Goal: Book appointment/travel/reservation

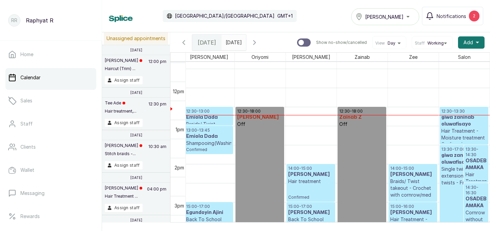
scroll to position [429, 0]
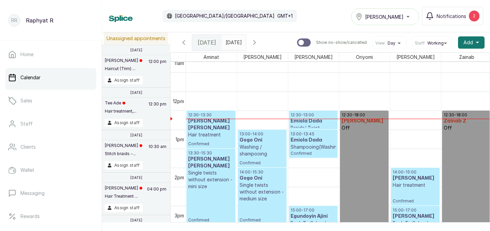
click at [210, 119] on h3 "[PERSON_NAME] [PERSON_NAME]" at bounding box center [211, 125] width 46 height 14
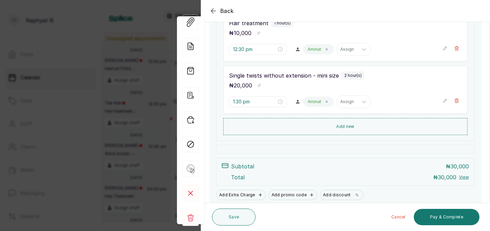
scroll to position [154, 0]
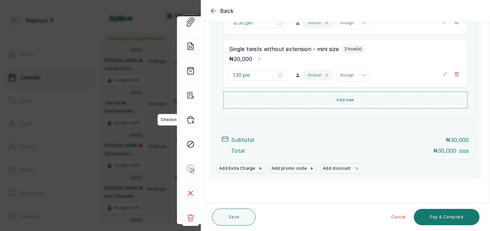
click at [195, 119] on icon "button" at bounding box center [190, 120] width 16 height 16
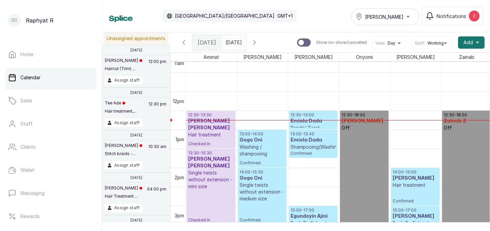
click at [195, 119] on h3 "[PERSON_NAME] [PERSON_NAME]" at bounding box center [211, 125] width 46 height 14
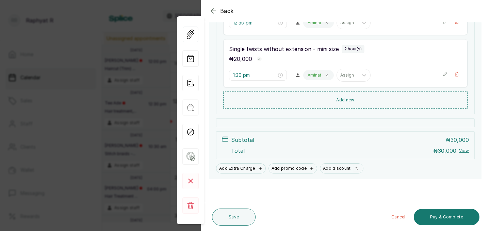
click at [215, 11] on icon "button" at bounding box center [213, 11] width 8 height 8
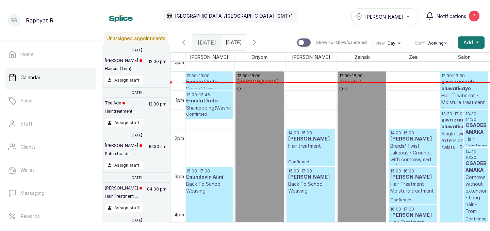
scroll to position [466, 0]
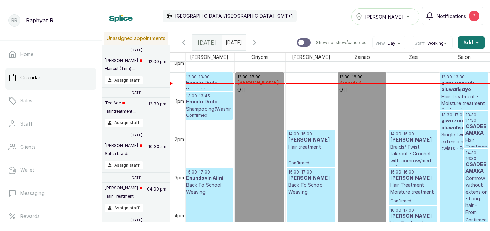
click at [459, 95] on p "Hair Treatment - Moisture treatment" at bounding box center [464, 100] width 46 height 14
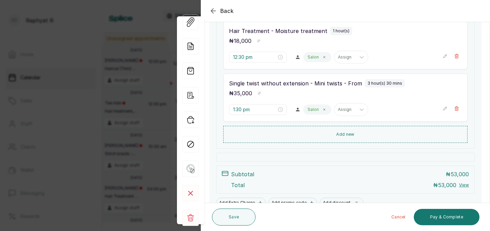
scroll to position [124, 0]
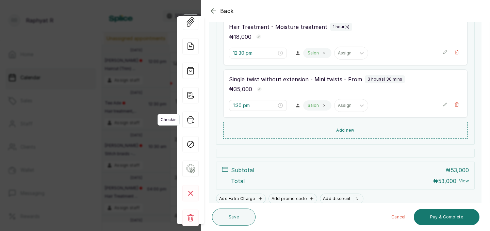
click at [195, 118] on icon "button" at bounding box center [190, 120] width 16 height 16
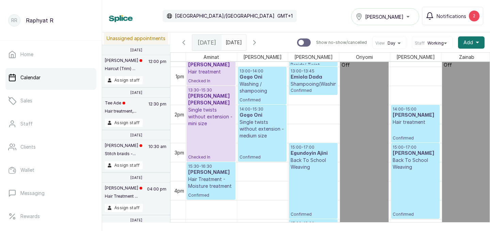
scroll to position [483, 0]
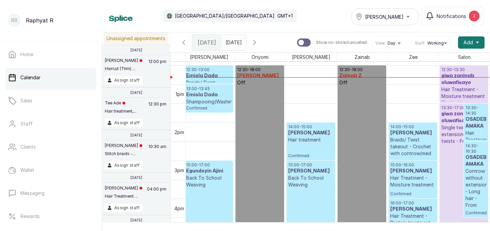
click at [453, 113] on h3 "giwa zaninab oluwafisayo" at bounding box center [464, 118] width 46 height 14
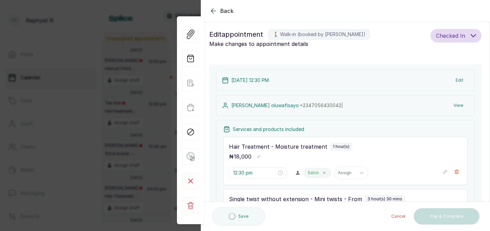
scroll to position [0, 0]
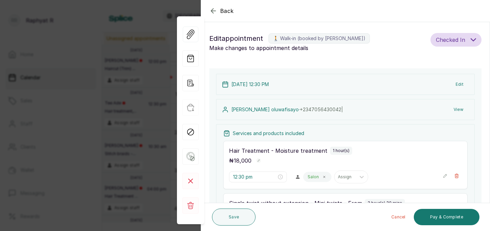
click at [213, 12] on icon "button" at bounding box center [213, 11] width 8 height 8
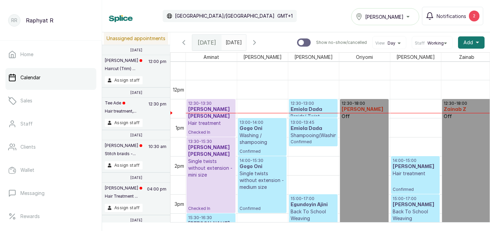
click at [207, 125] on p "Hair treatment" at bounding box center [211, 123] width 46 height 7
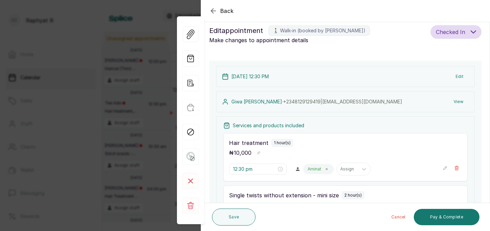
scroll to position [4, 0]
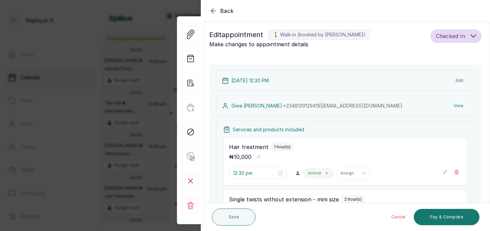
click at [212, 10] on icon "button" at bounding box center [213, 11] width 8 height 8
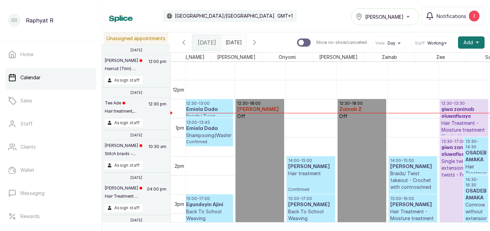
scroll to position [0, 104]
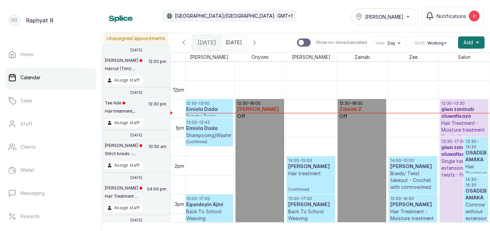
click at [451, 117] on h3 "giwa zaninab oluwafisayo" at bounding box center [464, 113] width 46 height 14
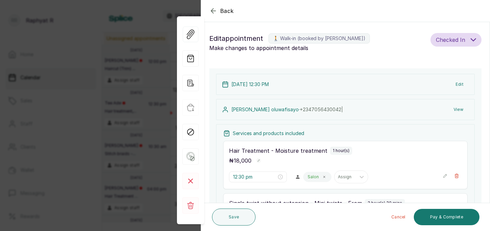
click at [214, 9] on icon "button" at bounding box center [213, 11] width 8 height 8
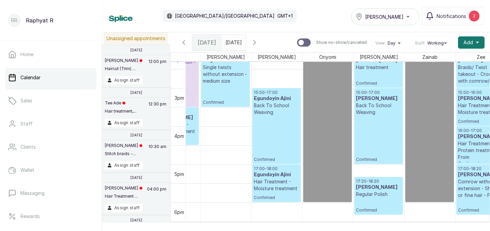
scroll to position [549, 37]
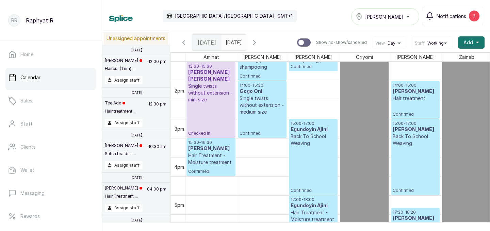
click at [422, 100] on p "Hair treatment" at bounding box center [415, 98] width 45 height 7
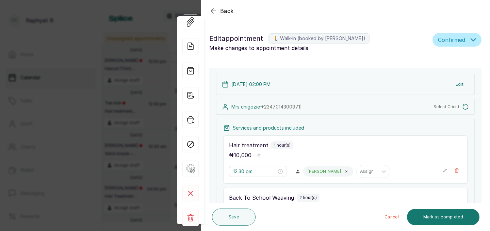
type input "2:00 pm"
type input "3:00 pm"
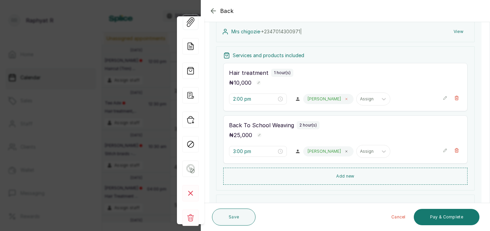
click at [344, 101] on span at bounding box center [346, 98] width 5 height 5
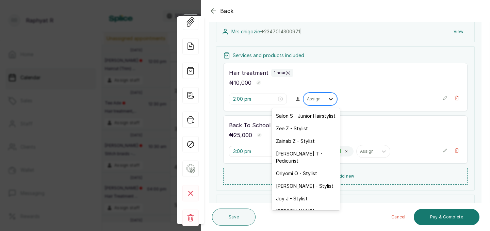
click at [329, 99] on icon at bounding box center [331, 99] width 4 height 2
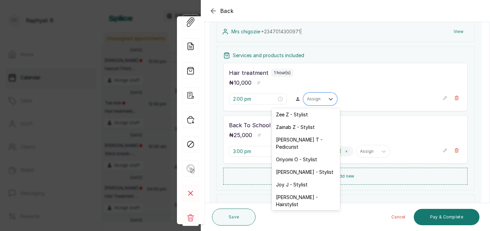
click at [315, 211] on div "Aminat A - Stylist" at bounding box center [306, 217] width 68 height 13
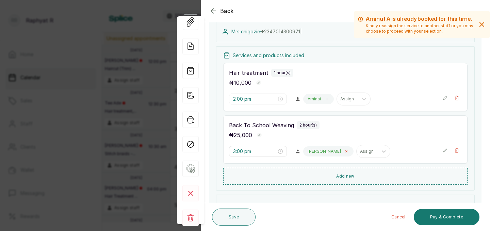
click at [345, 151] on icon at bounding box center [346, 151] width 3 height 3
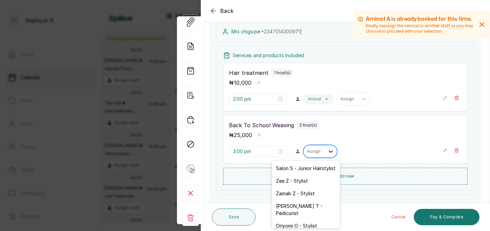
click at [327, 152] on icon at bounding box center [330, 151] width 7 height 7
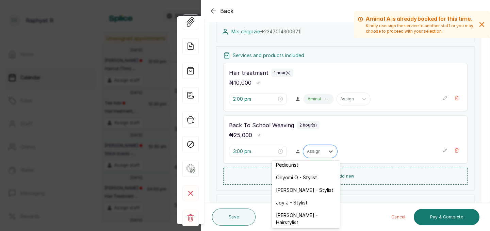
click at [307, 229] on div "Aminat A - Stylist" at bounding box center [306, 235] width 68 height 13
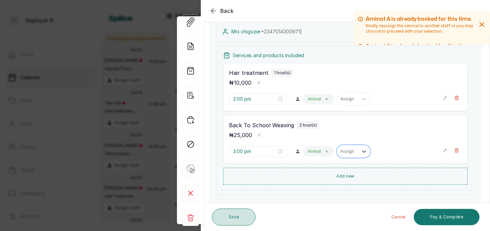
click at [241, 213] on button "Save" at bounding box center [234, 217] width 44 height 17
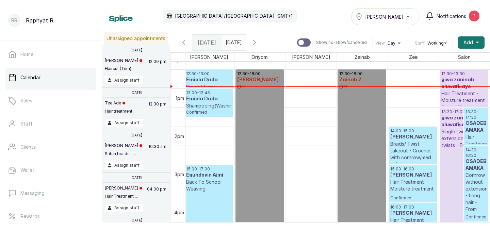
click at [451, 140] on p "Single twist without extension - Mini twists - From" at bounding box center [464, 138] width 46 height 20
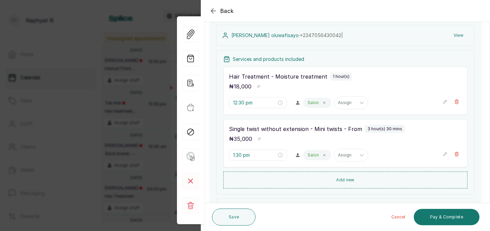
click at [212, 12] on icon "button" at bounding box center [213, 11] width 8 height 8
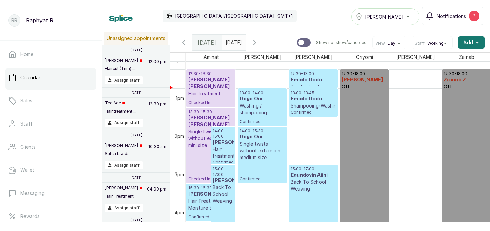
scroll to position [480, 0]
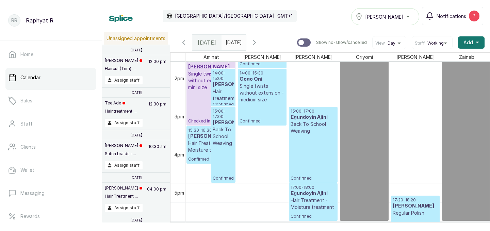
click at [328, 131] on p "Back To School Weaving" at bounding box center [313, 128] width 45 height 14
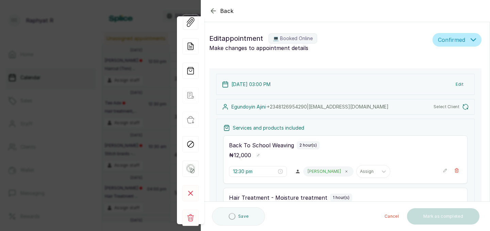
type input "3:00 pm"
type input "5:00 pm"
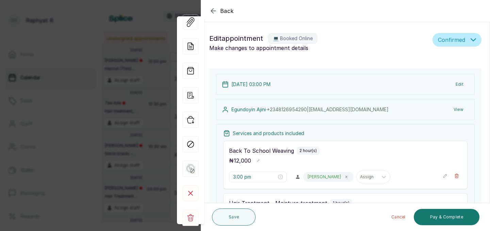
click at [213, 10] on icon "button" at bounding box center [213, 11] width 8 height 8
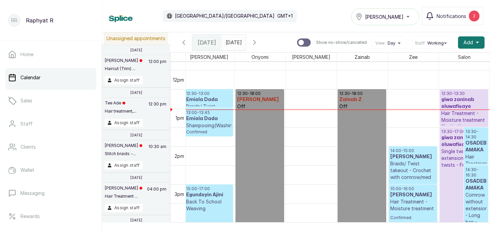
scroll to position [449, 0]
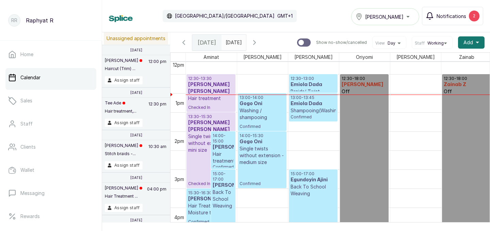
click at [475, 15] on div "2" at bounding box center [474, 16] width 11 height 11
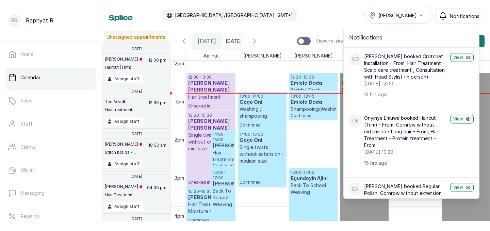
click at [348, 2] on div "Calendar [GEOGRAPHIC_DATA]/[GEOGRAPHIC_DATA] GMT+1 Tasala Ikoyi Notifications N…" at bounding box center [296, 15] width 388 height 31
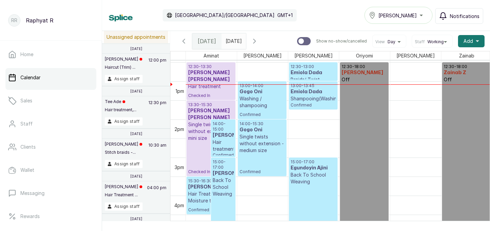
click at [261, 138] on p "Single twists without extension - medium size" at bounding box center [262, 143] width 45 height 20
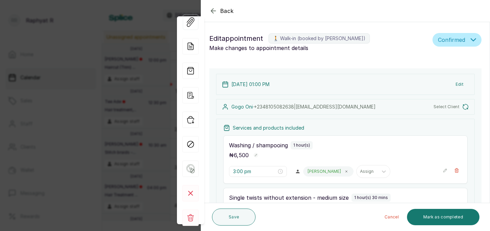
type input "1:00 pm"
type input "2:00 pm"
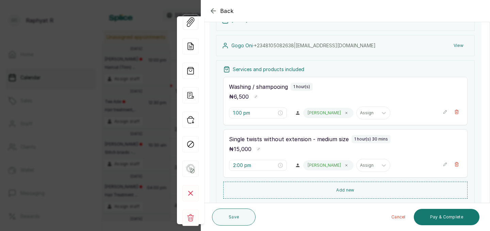
scroll to position [64, 0]
click at [445, 163] on icon "button" at bounding box center [445, 163] width 3 height 3
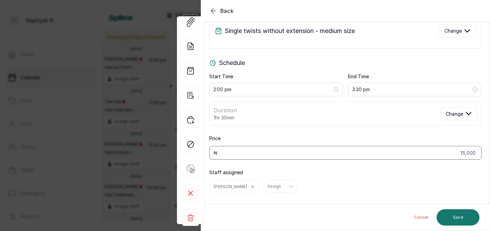
scroll to position [0, 0]
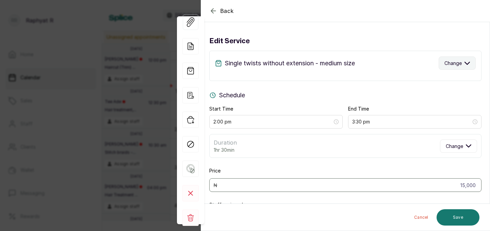
click at [468, 63] on icon "button" at bounding box center [467, 63] width 5 height 5
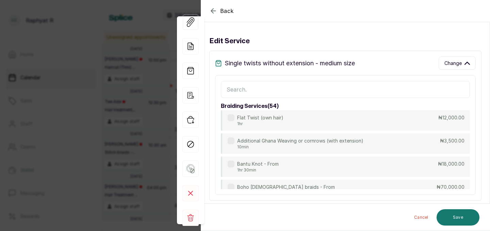
click at [232, 84] on input "text" at bounding box center [345, 89] width 249 height 17
type input "twist"
click at [215, 10] on icon "button" at bounding box center [213, 11] width 8 height 8
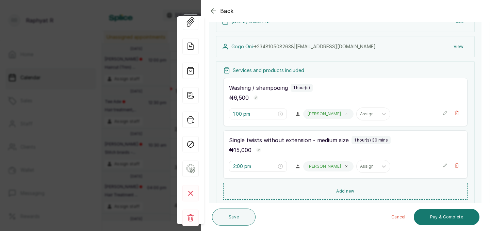
scroll to position [76, 0]
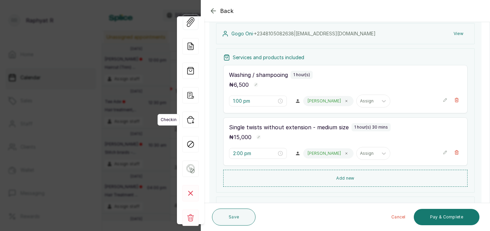
click at [195, 121] on icon "button" at bounding box center [190, 120] width 16 height 16
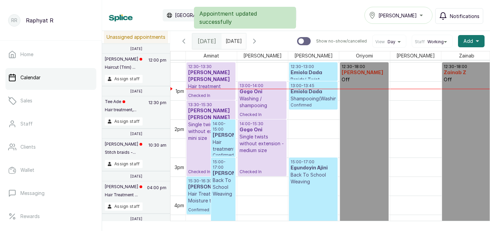
click at [260, 99] on p "Washing / shampooing" at bounding box center [262, 102] width 45 height 14
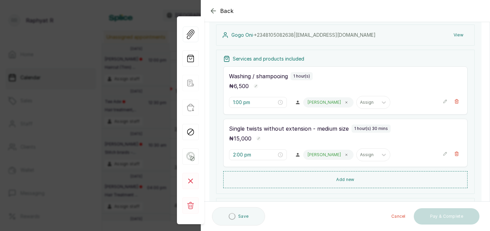
scroll to position [77, 0]
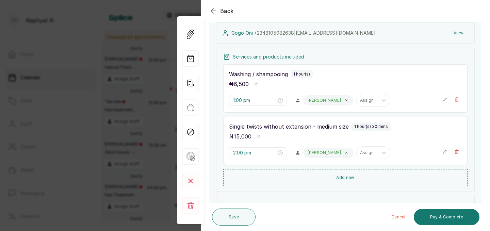
click at [443, 100] on icon "button" at bounding box center [445, 99] width 5 height 5
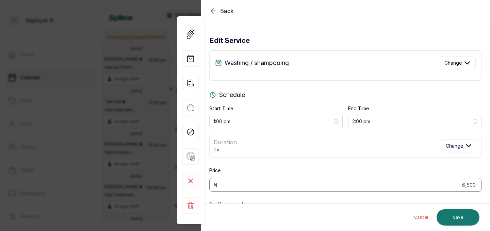
scroll to position [0, 0]
click at [467, 64] on icon "button" at bounding box center [467, 63] width 5 height 2
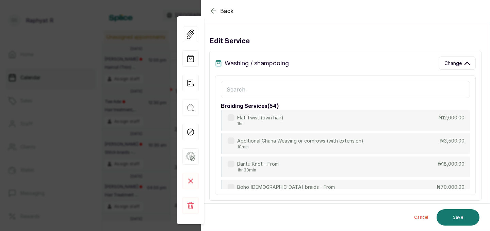
click at [226, 88] on input "text" at bounding box center [345, 89] width 249 height 17
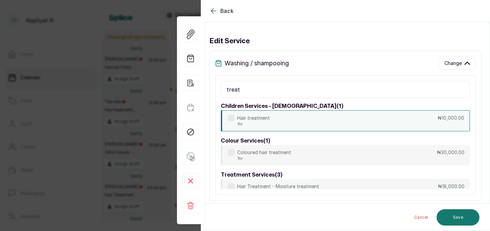
type input "treat"
click at [354, 124] on div "Hair treatment 1hr ₦10,000.00" at bounding box center [345, 120] width 249 height 21
type input "10,000"
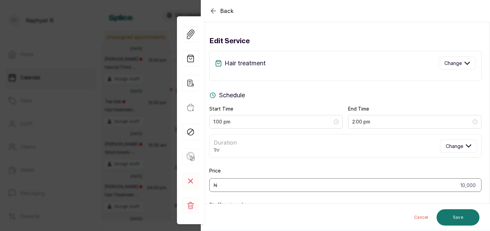
scroll to position [50, 0]
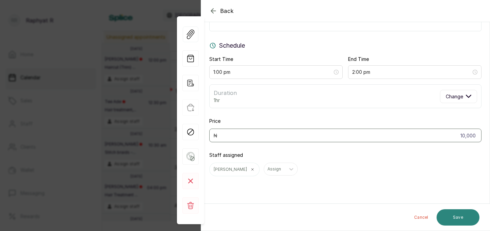
click at [461, 218] on button "Save" at bounding box center [458, 217] width 43 height 16
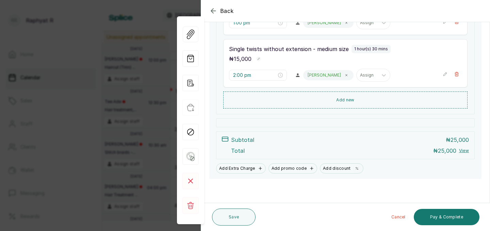
scroll to position [154, 0]
click at [213, 10] on icon "button" at bounding box center [213, 11] width 8 height 8
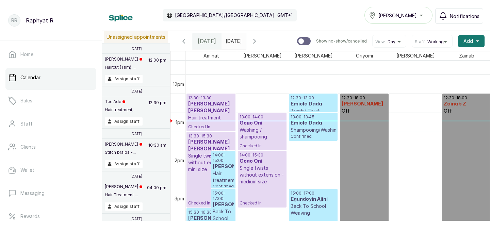
scroll to position [433, 0]
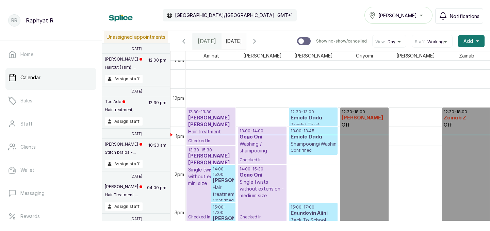
click at [263, 142] on p "Washing / shampooing" at bounding box center [262, 148] width 45 height 14
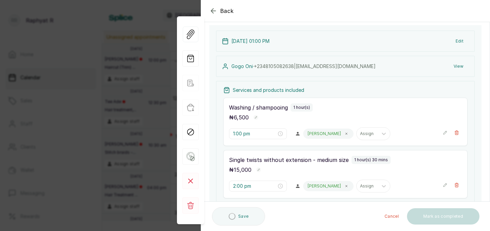
scroll to position [45, 0]
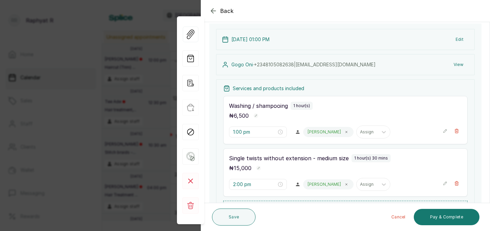
click at [445, 131] on icon "button" at bounding box center [445, 131] width 5 height 5
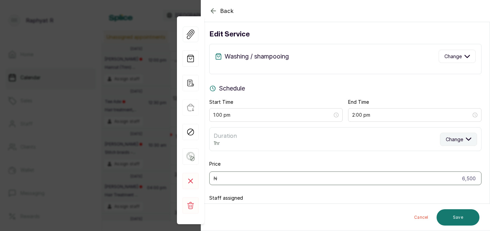
scroll to position [0, 0]
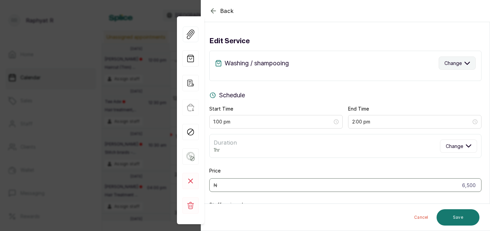
click at [469, 65] on icon "button" at bounding box center [467, 63] width 5 height 5
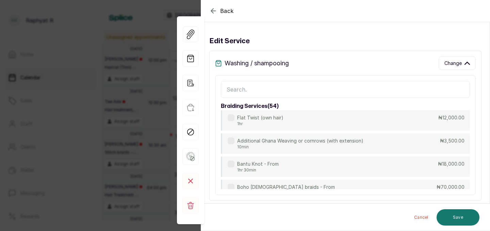
click at [223, 83] on input "text" at bounding box center [345, 89] width 249 height 17
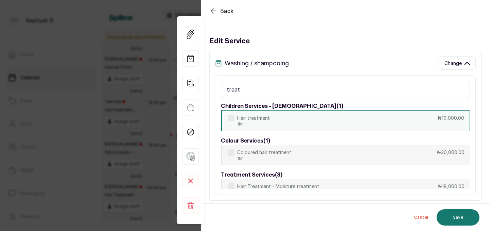
type input "treat"
click at [339, 122] on div "Hair treatment 1hr ₦10,000.00" at bounding box center [345, 120] width 249 height 21
type input "10,000"
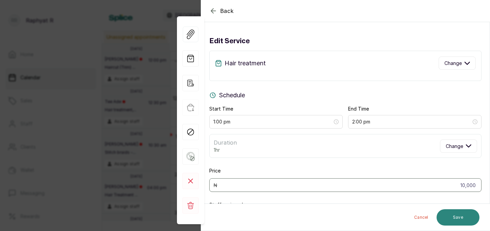
click at [459, 217] on button "Save" at bounding box center [458, 217] width 43 height 16
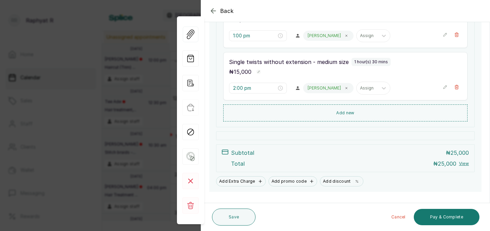
scroll to position [154, 0]
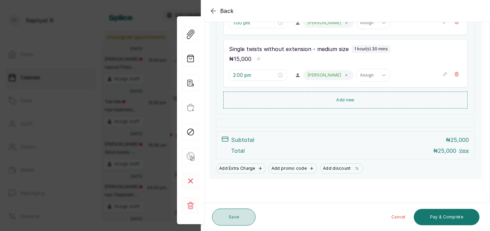
click at [234, 214] on button "Save" at bounding box center [234, 217] width 44 height 17
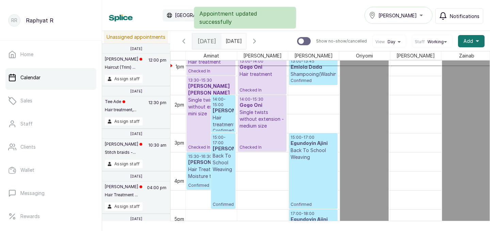
scroll to position [510, 0]
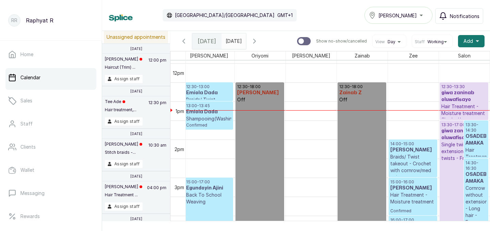
click at [449, 109] on p "Hair Treatment - Moisture treatment" at bounding box center [464, 110] width 46 height 14
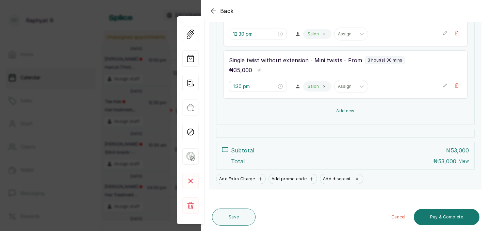
click at [341, 111] on button "Add new" at bounding box center [345, 111] width 244 height 16
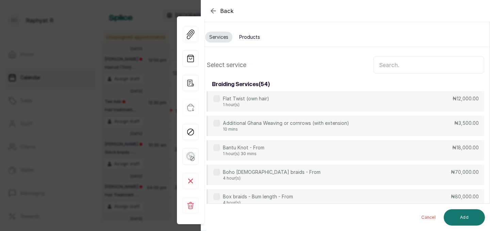
click at [381, 65] on input "text" at bounding box center [428, 65] width 111 height 17
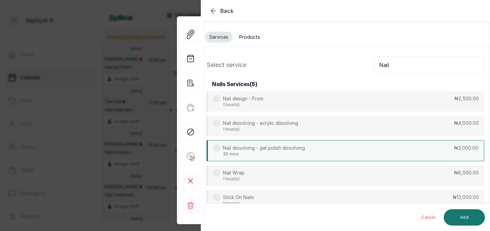
type input "Nail"
click at [443, 151] on div "Nail dissolving - gel polish dissolving 30 mins ₦3,000.00" at bounding box center [346, 150] width 278 height 21
click at [462, 216] on button "Add" at bounding box center [464, 217] width 41 height 16
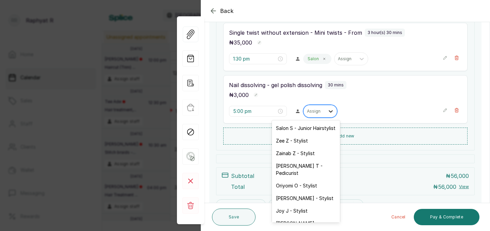
click at [329, 111] on icon at bounding box center [331, 111] width 4 height 2
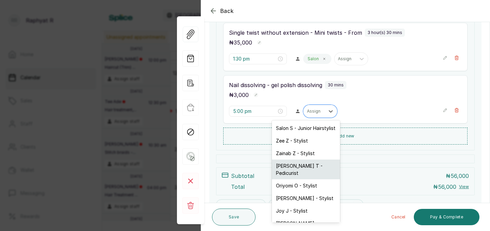
click at [310, 165] on div "[PERSON_NAME] T - Pedicurist" at bounding box center [306, 170] width 68 height 20
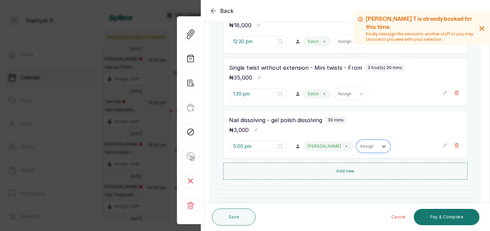
scroll to position [138, 0]
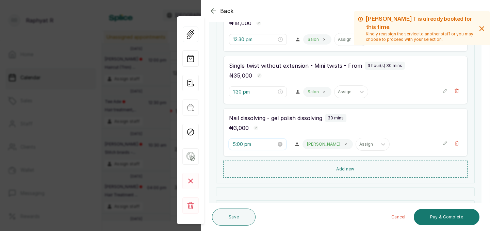
click at [245, 142] on input "5:00 pm" at bounding box center [255, 144] width 44 height 7
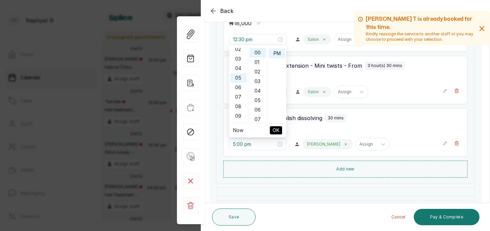
scroll to position [0, 0]
click at [238, 61] on div "01" at bounding box center [238, 63] width 16 height 10
type input "1:00 pm"
click at [277, 128] on span "OK" at bounding box center [276, 130] width 7 height 13
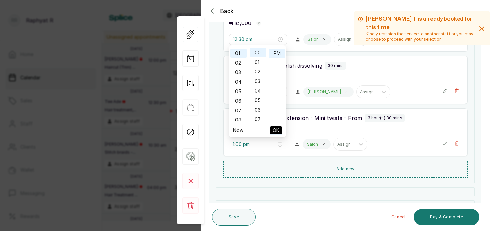
type input "1:00 pm"
type input "1:30 pm"
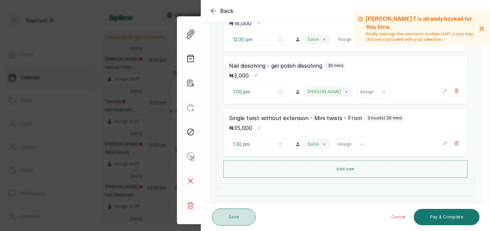
click at [231, 216] on button "Save" at bounding box center [234, 217] width 44 height 17
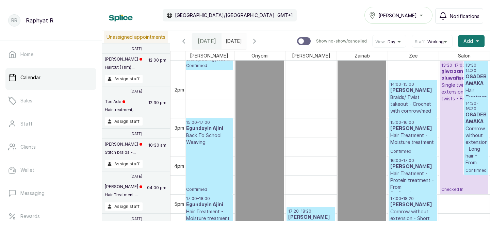
scroll to position [517, 0]
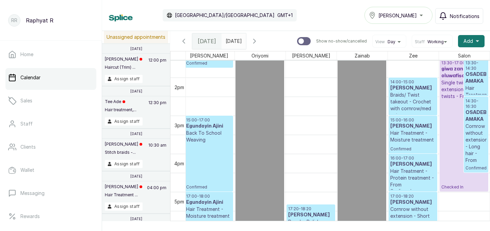
click at [478, 85] on p "Hair Treatment - Protein treatment - From" at bounding box center [476, 102] width 21 height 34
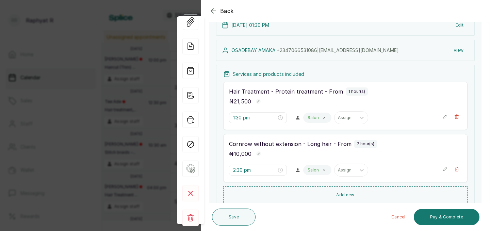
scroll to position [65, 0]
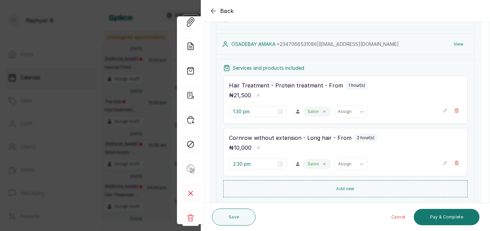
click at [212, 10] on icon "button" at bounding box center [213, 11] width 8 height 8
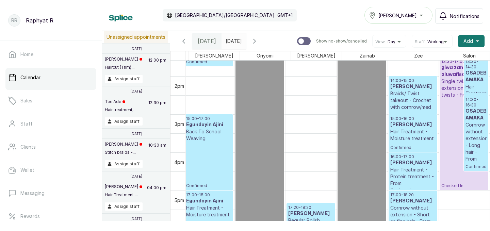
scroll to position [0, 104]
click at [474, 124] on p "Cornrow without extension - Long hair - From" at bounding box center [476, 142] width 21 height 41
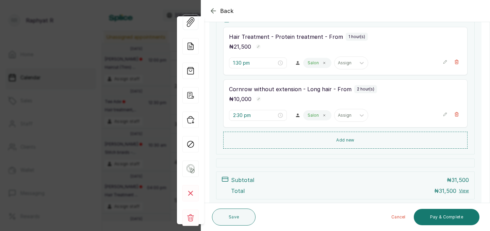
scroll to position [122, 0]
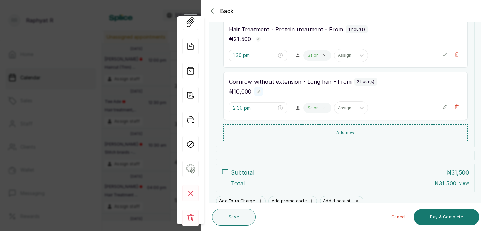
click at [255, 93] on button "Show no-show/cancelled" at bounding box center [258, 91] width 9 height 9
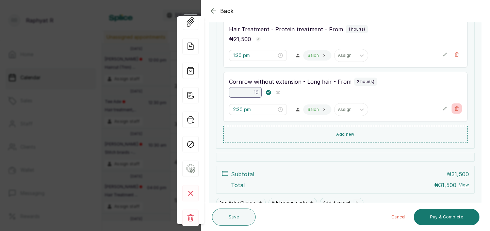
type input "10"
click at [457, 106] on icon "button" at bounding box center [456, 108] width 5 height 5
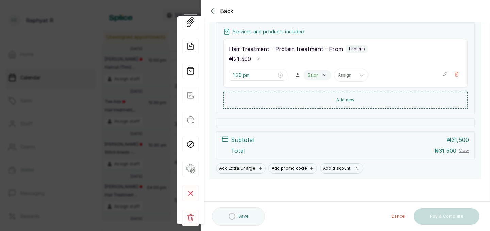
scroll to position [101, 0]
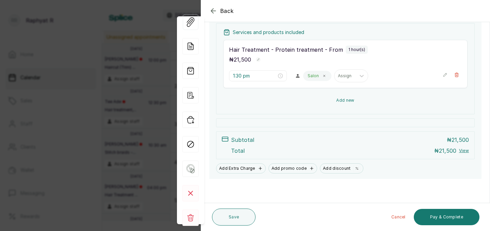
click at [340, 99] on button "Add new" at bounding box center [345, 100] width 244 height 16
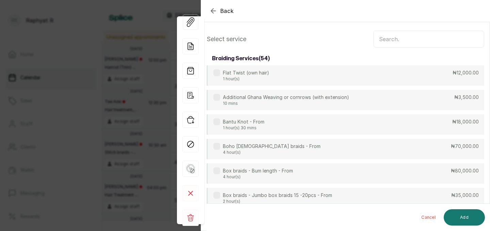
scroll to position [0, 0]
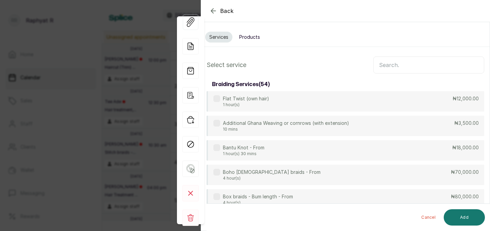
click at [382, 65] on input "text" at bounding box center [428, 65] width 111 height 17
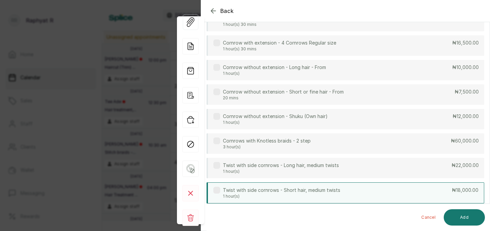
scroll to position [176, 0]
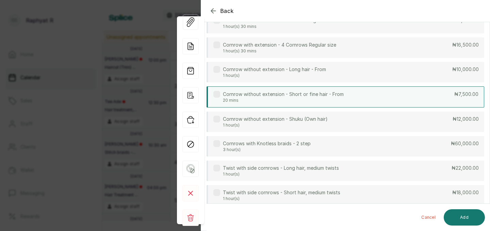
type input "Corn"
click at [380, 96] on div "Cornrow without extension - Short or fine hair - From 20 mins ₦7,500.00" at bounding box center [346, 96] width 278 height 21
click at [467, 212] on button "Add" at bounding box center [464, 217] width 41 height 16
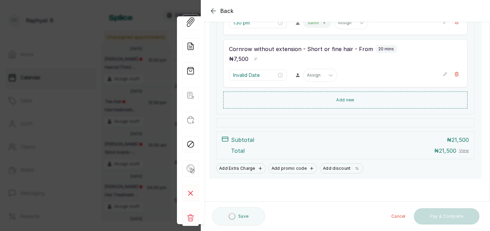
scroll to position [154, 0]
type input "2:30 pm"
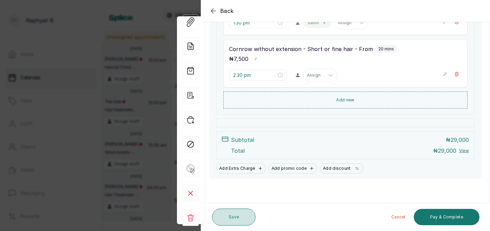
click at [237, 216] on button "Save" at bounding box center [234, 217] width 44 height 17
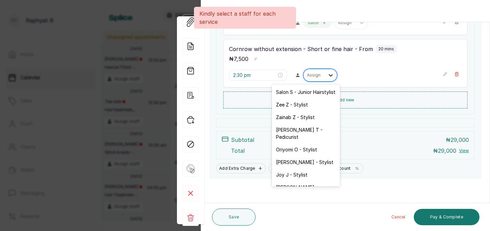
click at [327, 76] on icon at bounding box center [330, 75] width 7 height 7
click at [313, 91] on div "Salon S - Junior Hairstylist" at bounding box center [306, 92] width 68 height 13
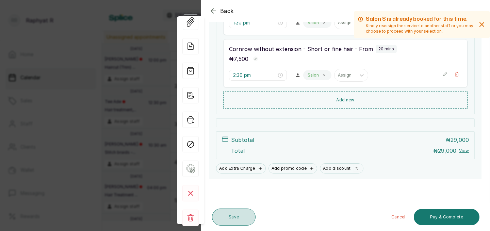
click at [242, 213] on button "Save" at bounding box center [234, 217] width 44 height 17
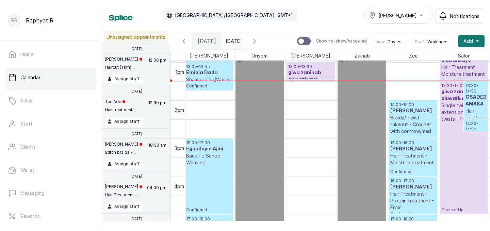
scroll to position [469, 0]
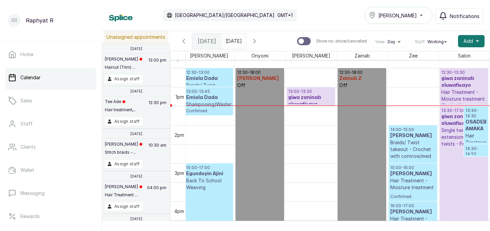
click at [472, 119] on h3 "OSADEBAY AMAKA" at bounding box center [476, 126] width 21 height 14
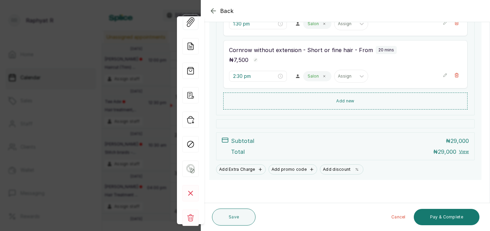
scroll to position [154, 0]
click at [190, 120] on icon "button" at bounding box center [190, 120] width 16 height 16
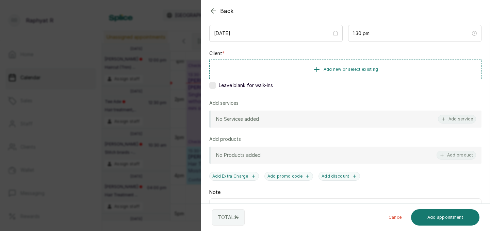
scroll to position [60, 0]
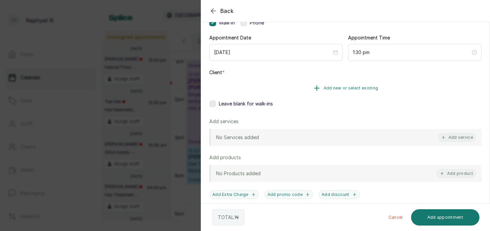
click at [338, 85] on span "Add new or select existing" at bounding box center [351, 87] width 55 height 5
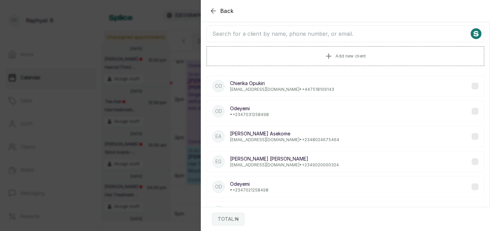
scroll to position [0, 0]
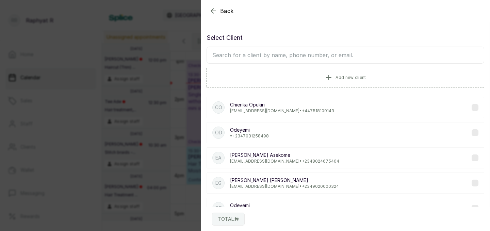
click at [226, 57] on input "text" at bounding box center [346, 55] width 278 height 17
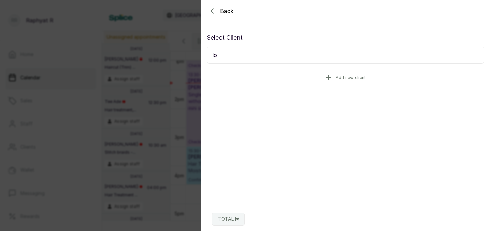
type input "l"
click at [333, 76] on icon "button" at bounding box center [329, 77] width 8 height 8
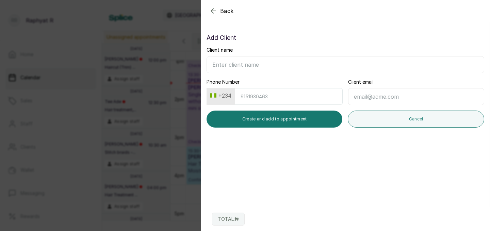
click at [212, 12] on icon "button" at bounding box center [213, 11] width 4 height 4
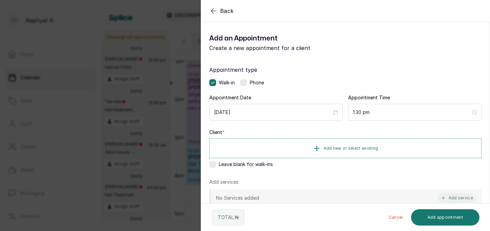
click at [212, 12] on icon "button" at bounding box center [213, 11] width 4 height 4
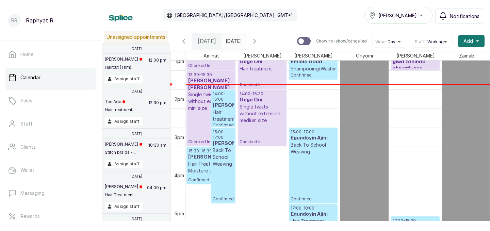
click at [268, 129] on div "14:00 - 15:30 Gogo Oni Single twists without extension - medium size Checked In" at bounding box center [262, 117] width 45 height 53
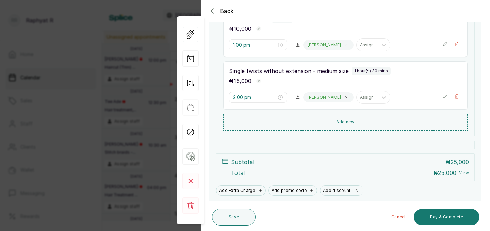
scroll to position [132, 0]
click at [343, 117] on button "Add new" at bounding box center [345, 121] width 244 height 16
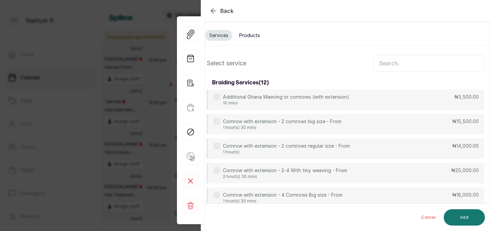
scroll to position [0, 0]
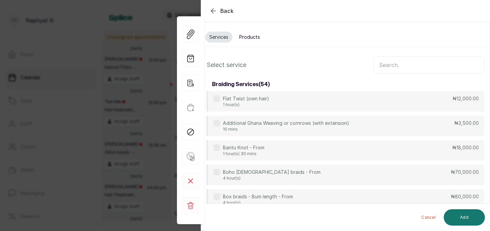
click at [383, 66] on input "text" at bounding box center [428, 65] width 111 height 17
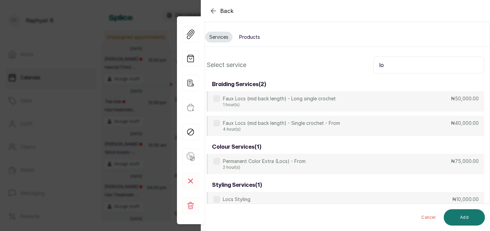
type input "l"
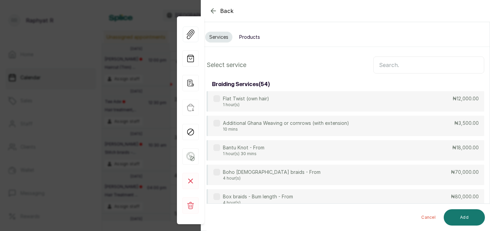
click at [215, 10] on icon "button" at bounding box center [213, 11] width 8 height 8
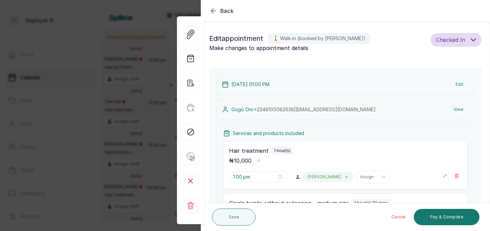
click at [213, 12] on icon "button" at bounding box center [213, 11] width 4 height 4
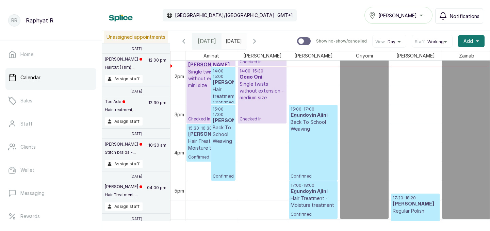
scroll to position [536, 0]
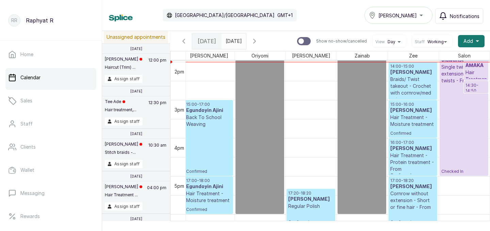
click at [412, 114] on h3 "[PERSON_NAME]" at bounding box center [412, 110] width 45 height 7
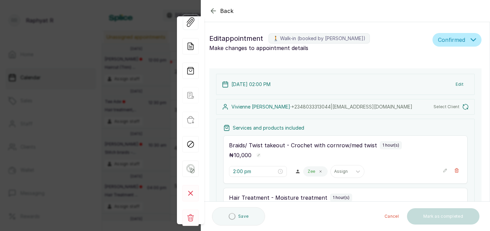
type input "2:00 pm"
type input "3:00 pm"
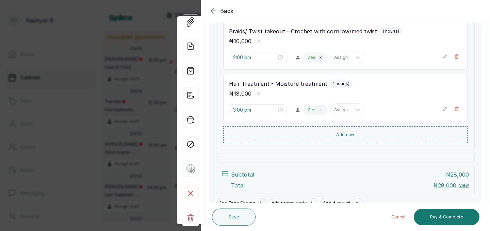
click at [215, 8] on icon "button" at bounding box center [213, 11] width 8 height 8
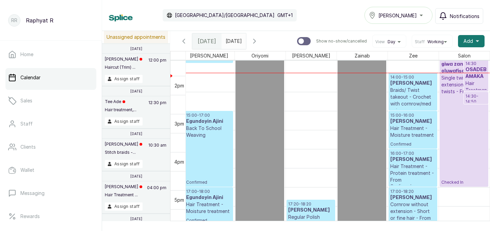
scroll to position [521, 0]
click at [414, 125] on h3 "[PERSON_NAME]" at bounding box center [412, 121] width 45 height 7
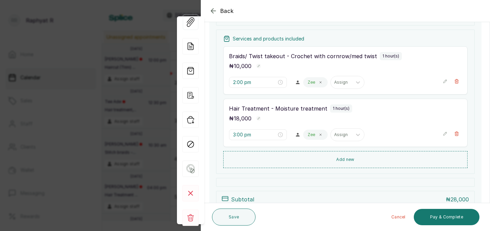
scroll to position [94, 0]
click at [193, 119] on icon "button" at bounding box center [190, 120] width 16 height 16
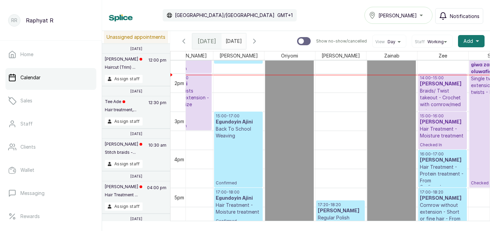
scroll to position [0, 51]
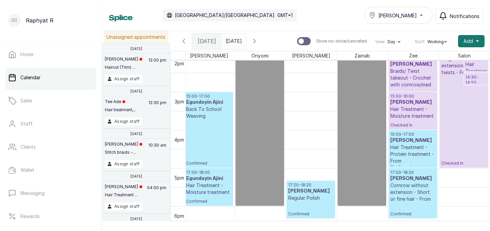
click at [458, 15] on span "Notifications" at bounding box center [465, 16] width 30 height 7
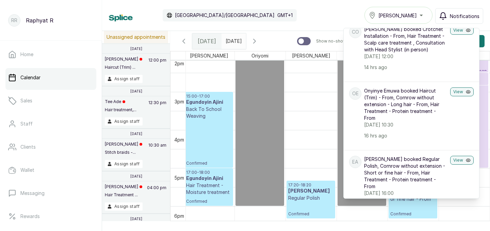
click at [339, 11] on div "Calendar [GEOGRAPHIC_DATA]/[GEOGRAPHIC_DATA] GMT+1 Tasala Ikoyi Notifications N…" at bounding box center [296, 15] width 374 height 17
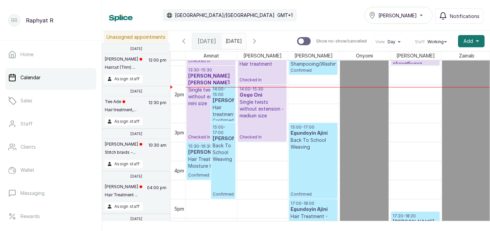
click at [219, 96] on p "14:00 - 15:00" at bounding box center [223, 91] width 21 height 11
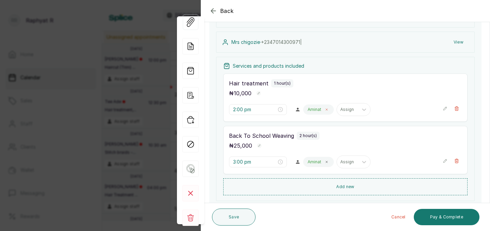
click at [325, 110] on icon at bounding box center [326, 109] width 3 height 3
click at [327, 109] on icon at bounding box center [330, 109] width 7 height 7
click at [213, 8] on icon "button" at bounding box center [213, 11] width 8 height 8
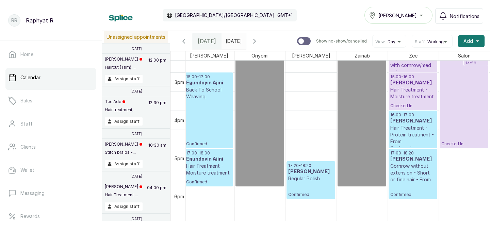
scroll to position [537, 104]
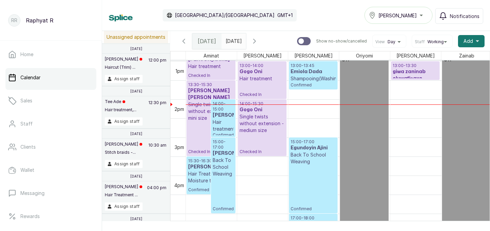
type input "dd/MM/yyyy"
click at [233, 38] on input "dd/MM/yyyy" at bounding box center [227, 40] width 11 height 12
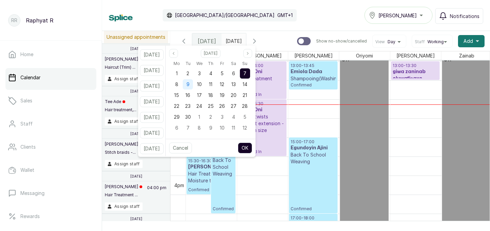
click at [193, 86] on div "9" at bounding box center [188, 84] width 10 height 10
click at [252, 149] on button "OK" at bounding box center [245, 148] width 14 height 11
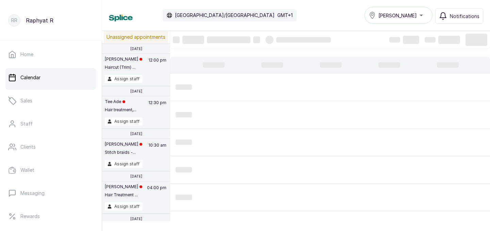
type input "[DATE]"
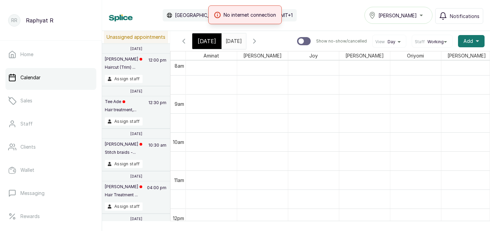
click at [211, 38] on span "[DATE]" at bounding box center [207, 41] width 18 height 8
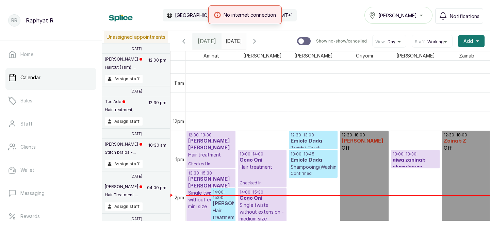
scroll to position [398, 0]
